Goal: Task Accomplishment & Management: Use online tool/utility

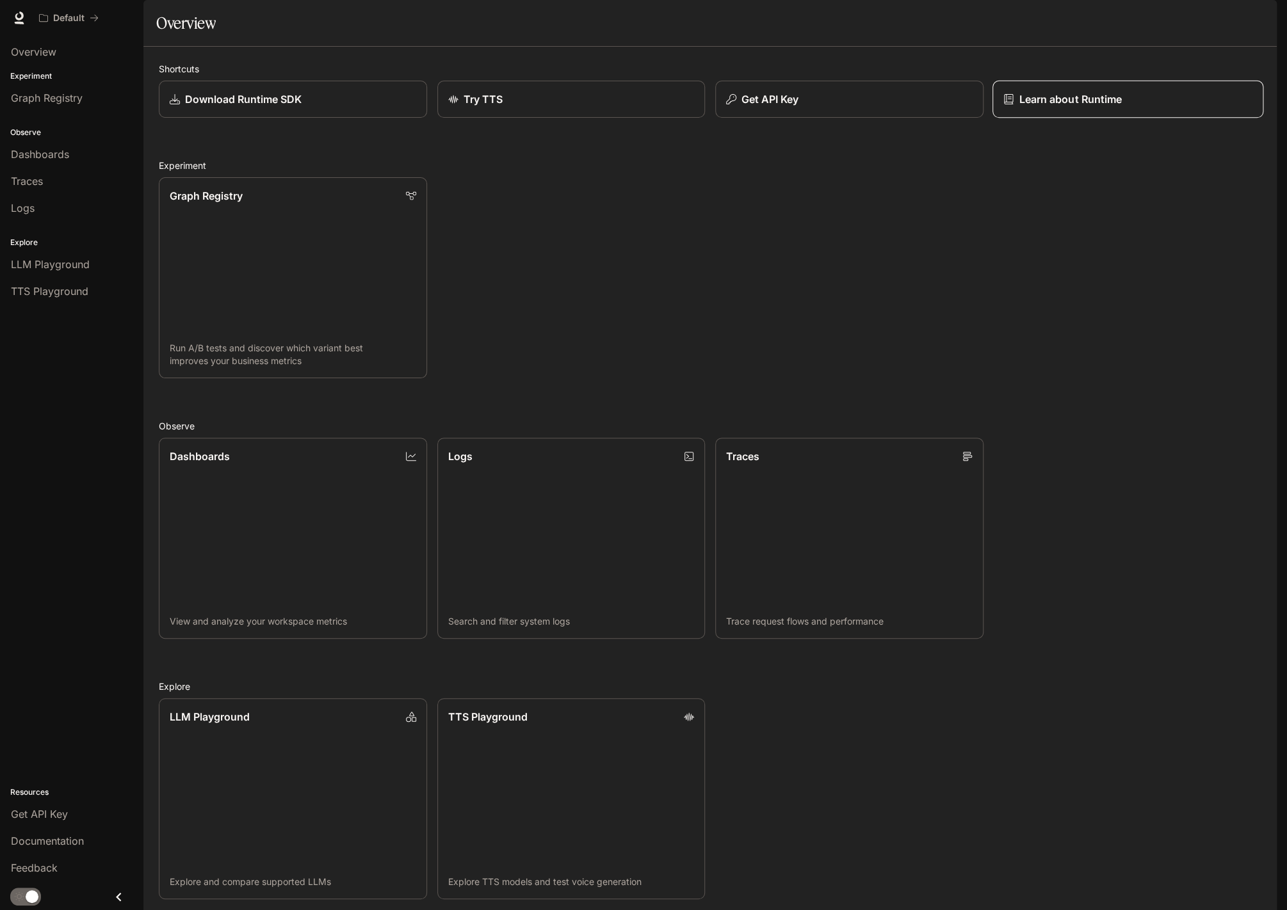
click at [1111, 107] on p "Learn about Runtime" at bounding box center [1070, 99] width 103 height 15
click at [56, 824] on link "Get API Key" at bounding box center [71, 814] width 133 height 24
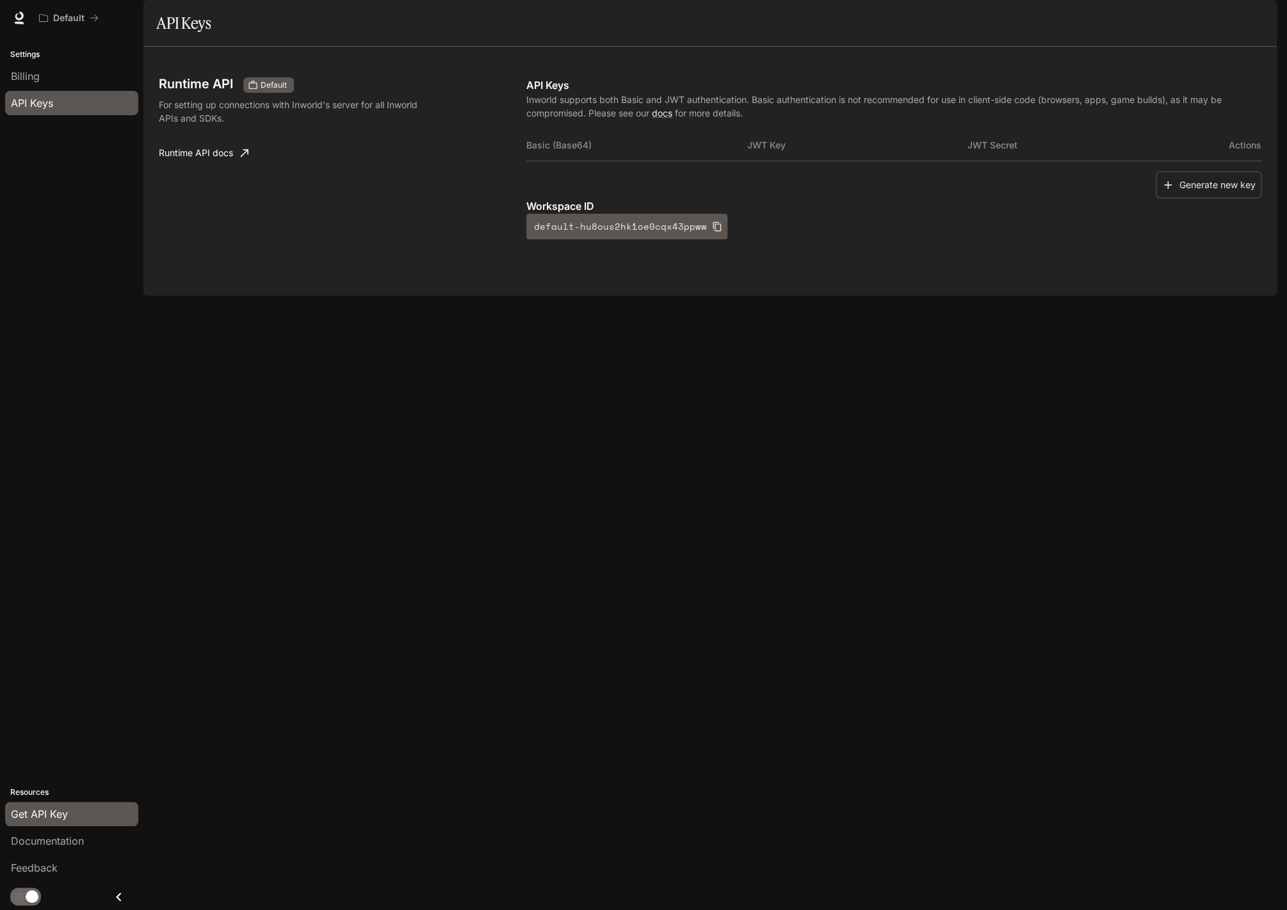
click at [300, 296] on div "Runtime API Default For setting up connections with Inworld's server for all In…" at bounding box center [709, 171] width 1133 height 249
click at [1217, 199] on button "Generate new key" at bounding box center [1209, 186] width 106 height 28
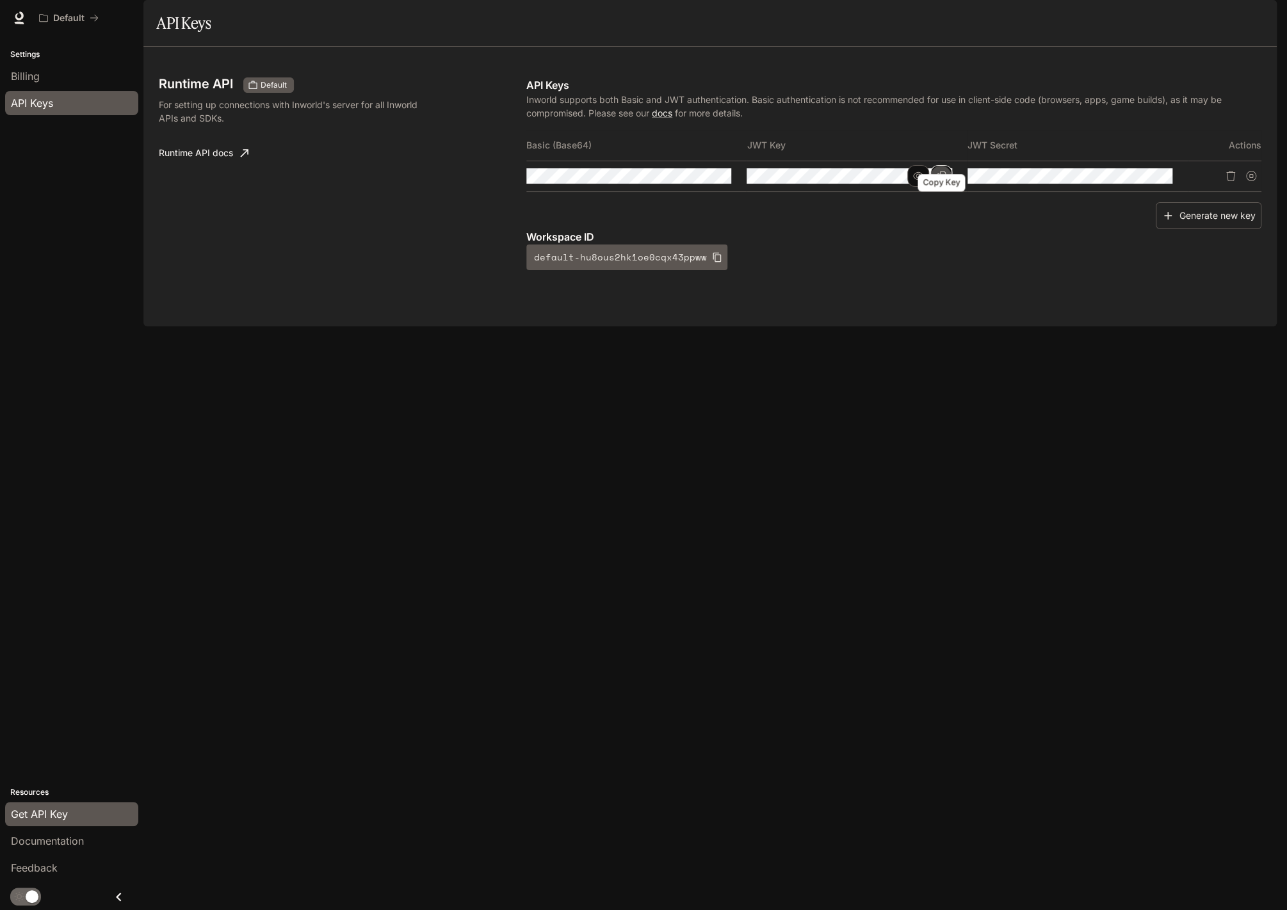
click at [936, 181] on icon "Copy Key" at bounding box center [941, 176] width 10 height 10
click at [408, 246] on div "Runtime API Default For setting up connections with Inworld's server for all In…" at bounding box center [342, 173] width 367 height 193
click at [1168, 187] on button "Copy Secret" at bounding box center [1161, 176] width 22 height 22
click at [724, 181] on icon "Copy Basic (Base64)" at bounding box center [720, 176] width 10 height 10
click at [581, 327] on div "Runtime API Default For setting up connections with Inworld's server for all In…" at bounding box center [709, 187] width 1133 height 280
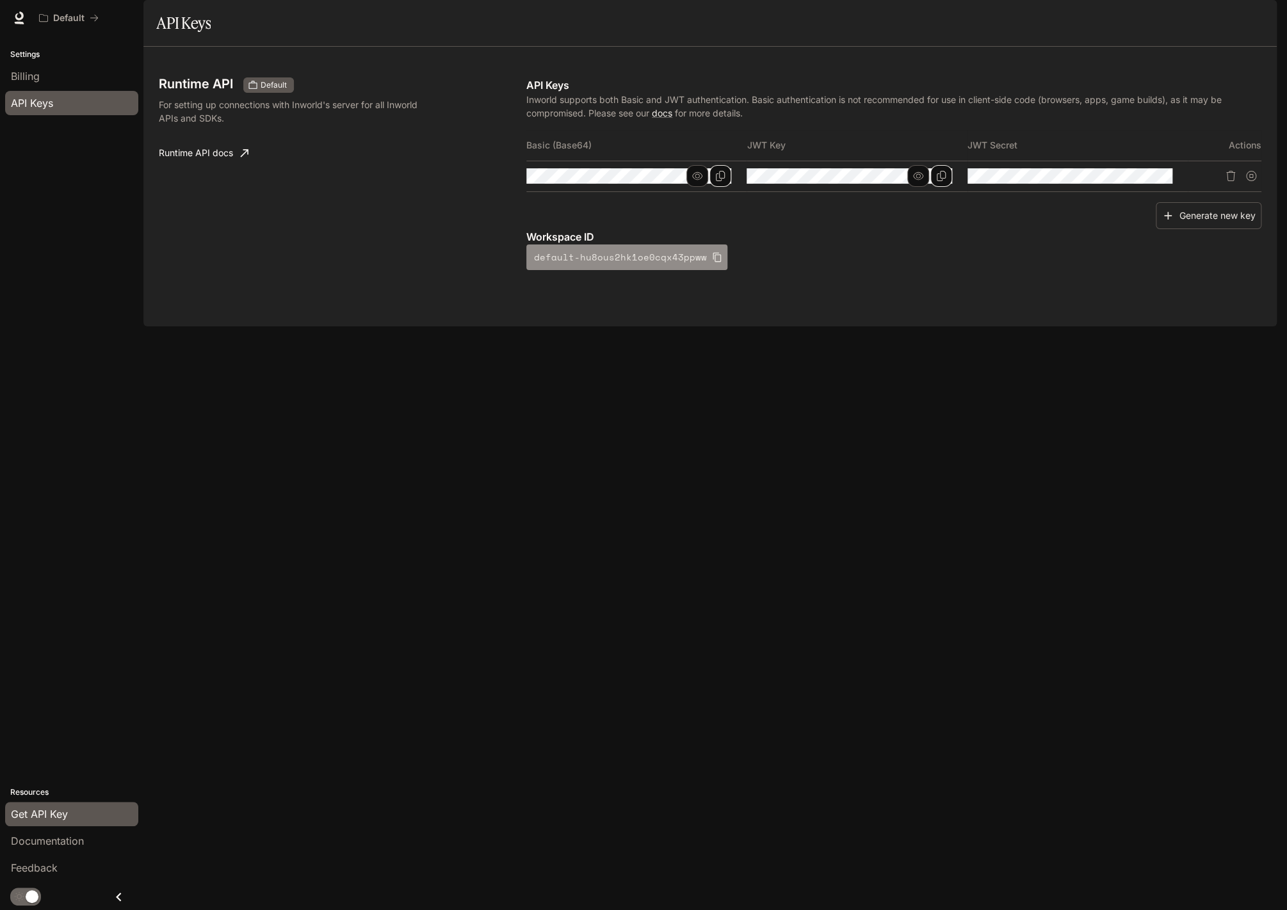
click at [707, 270] on button "default-hu8ous2hk1oe0cqx43ppww" at bounding box center [626, 258] width 201 height 26
click at [754, 311] on div "Runtime API Default For setting up connections with Inworld's server for all In…" at bounding box center [710, 186] width 1102 height 249
click at [24, 72] on span "Billing" at bounding box center [25, 76] width 29 height 15
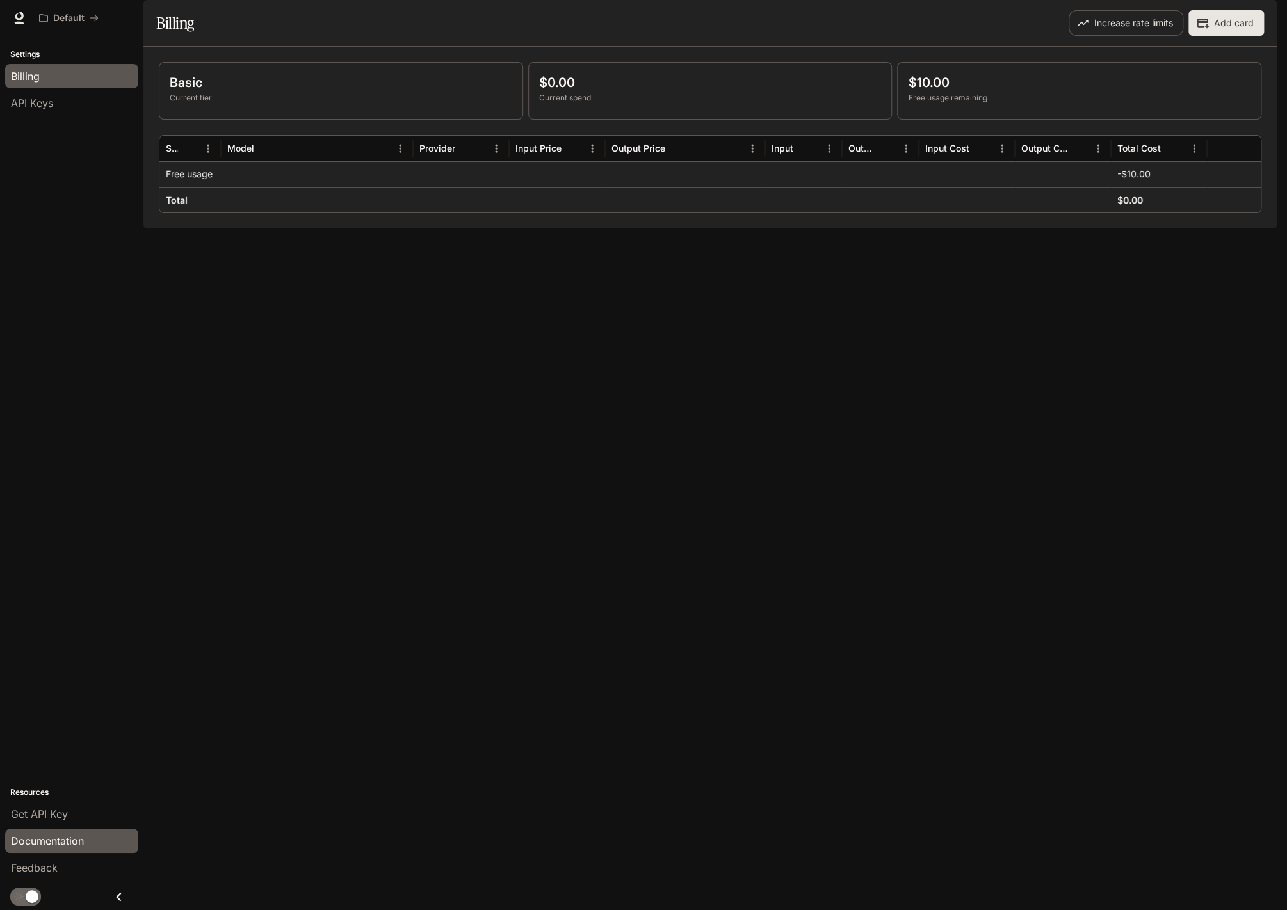
click at [54, 847] on span "Documentation" at bounding box center [47, 841] width 73 height 15
